Goal: Check status

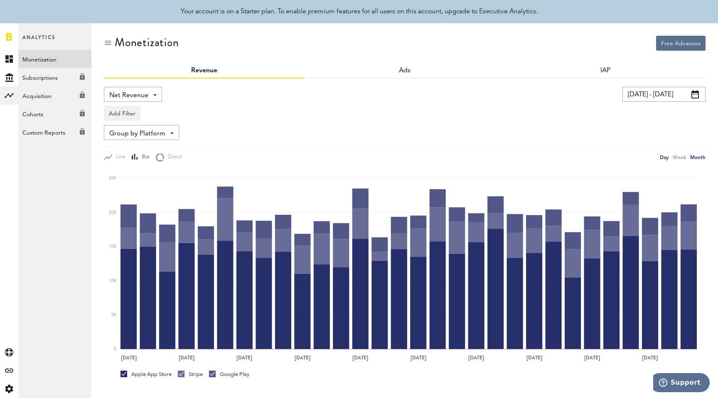
click at [694, 159] on div "Month" at bounding box center [697, 157] width 15 height 9
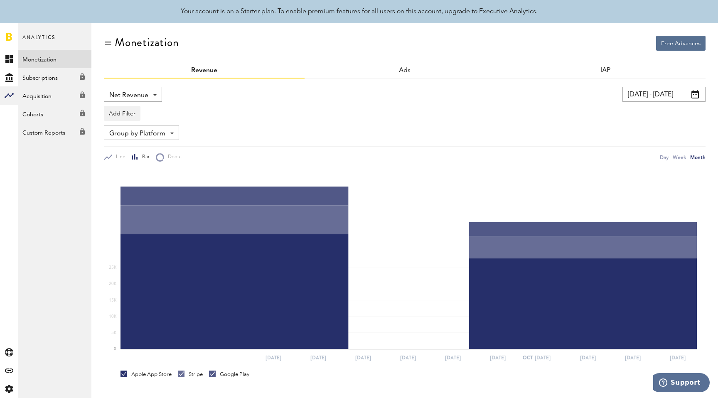
click at [672, 96] on input "[DATE] - [DATE]" at bounding box center [663, 94] width 83 height 15
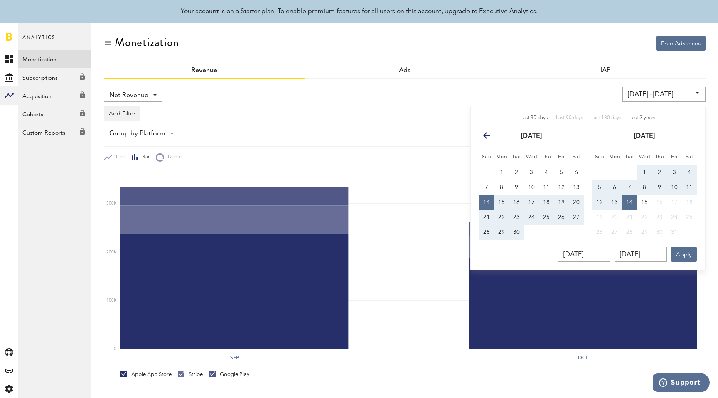
click at [635, 116] on span "Last 2 years" at bounding box center [642, 117] width 26 height 5
type input "[DATE] - [DATE]"
type input "[DATE]"
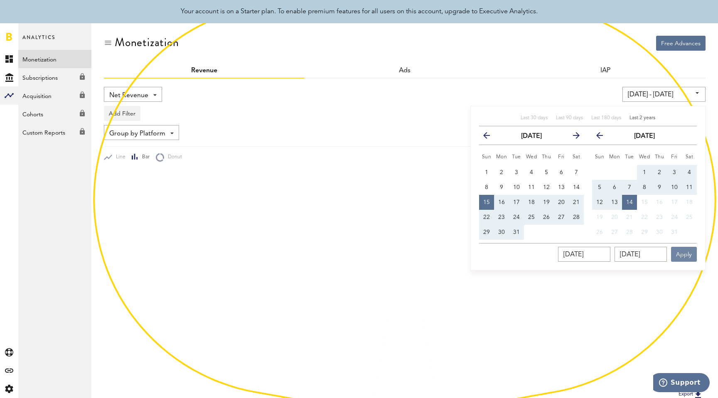
click at [674, 250] on button "Apply" at bounding box center [684, 254] width 26 height 15
